Goal: Task Accomplishment & Management: Manage account settings

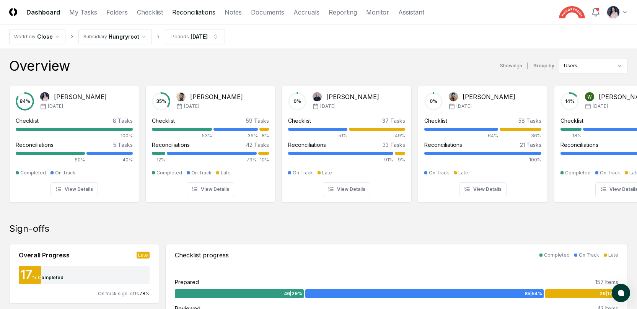
click at [189, 11] on link "Reconciliations" at bounding box center [193, 12] width 43 height 9
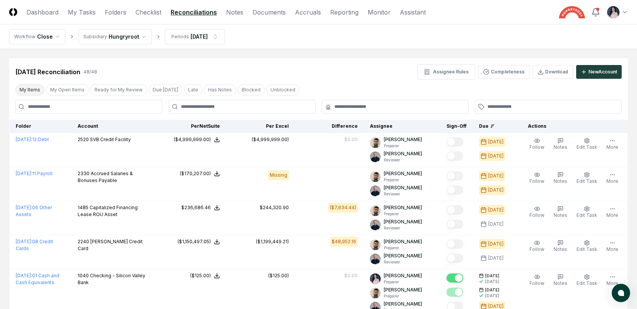
click at [32, 94] on button "My Items" at bounding box center [29, 89] width 29 height 11
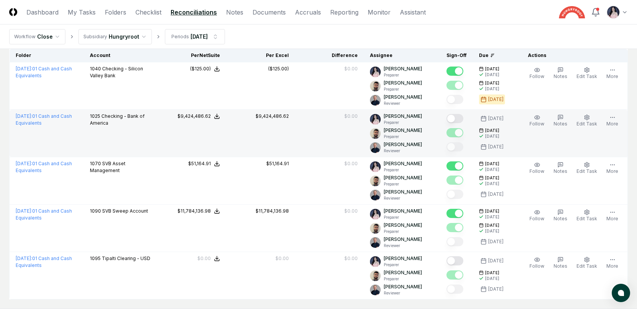
scroll to position [75, 0]
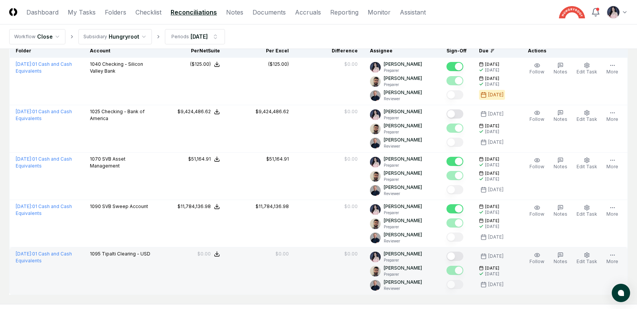
click at [462, 255] on button "Mark complete" at bounding box center [454, 256] width 17 height 9
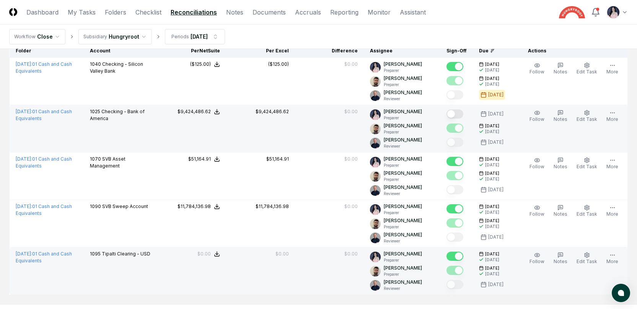
click at [459, 114] on button "Mark complete" at bounding box center [454, 113] width 17 height 9
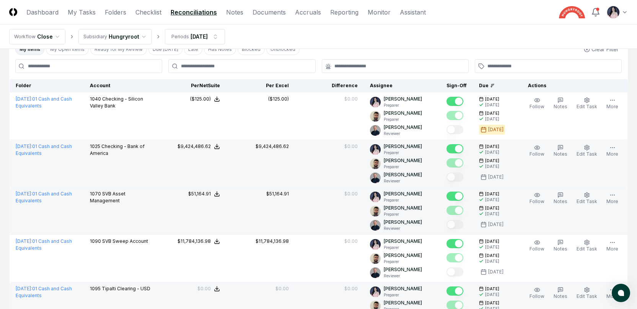
scroll to position [36, 0]
